Goal: Check status: Check status

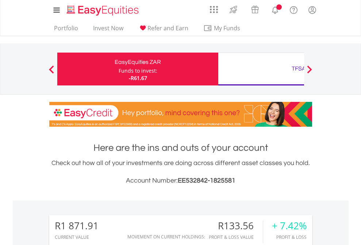
scroll to position [70, 114]
click at [118, 69] on div "Funds to invest:" at bounding box center [137, 70] width 39 height 7
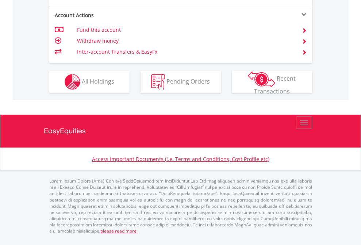
scroll to position [714, 0]
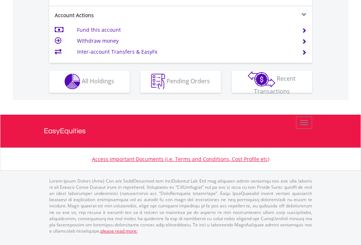
scroll to position [682, 0]
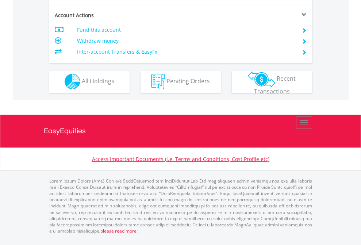
scroll to position [682, 0]
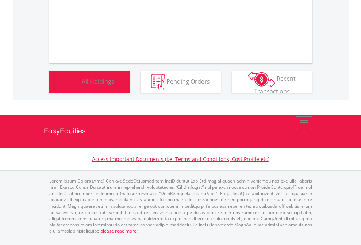
click at [82, 85] on span "All Holdings" at bounding box center [98, 81] width 32 height 8
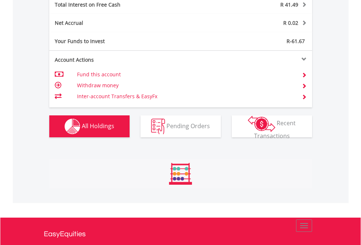
scroll to position [70, 114]
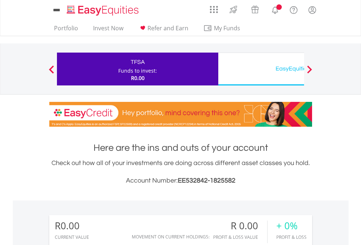
scroll to position [70, 114]
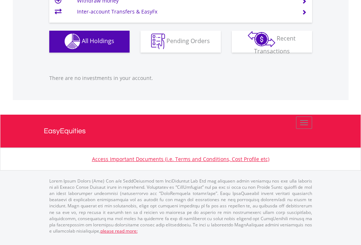
scroll to position [722, 0]
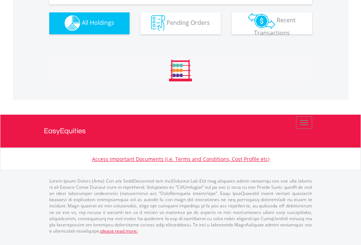
scroll to position [722, 0]
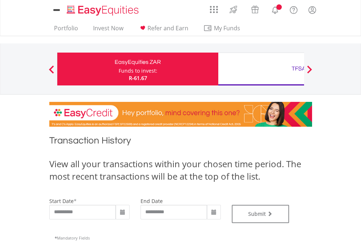
type input "**********"
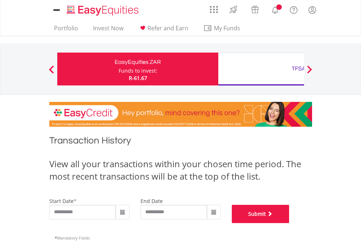
click at [289, 223] on button "Submit" at bounding box center [261, 214] width 58 height 18
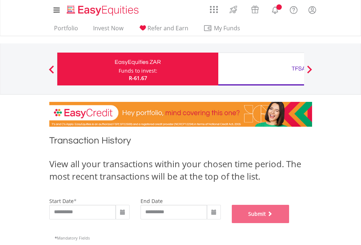
scroll to position [296, 0]
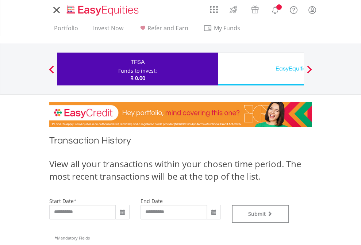
type input "**********"
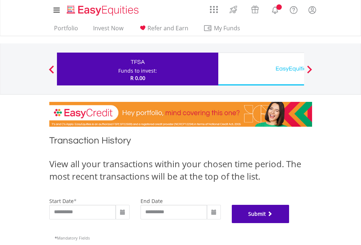
click at [289, 223] on button "Submit" at bounding box center [261, 214] width 58 height 18
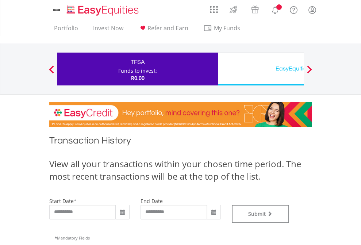
click at [261, 69] on div "EasyEquities USD" at bounding box center [298, 68] width 152 height 10
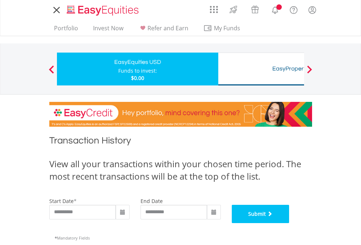
click at [289, 223] on button "Submit" at bounding box center [261, 214] width 58 height 18
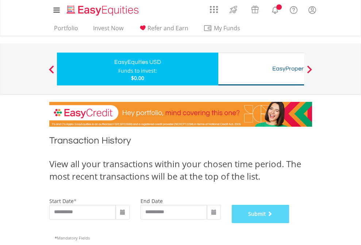
scroll to position [296, 0]
